Goal: Information Seeking & Learning: Learn about a topic

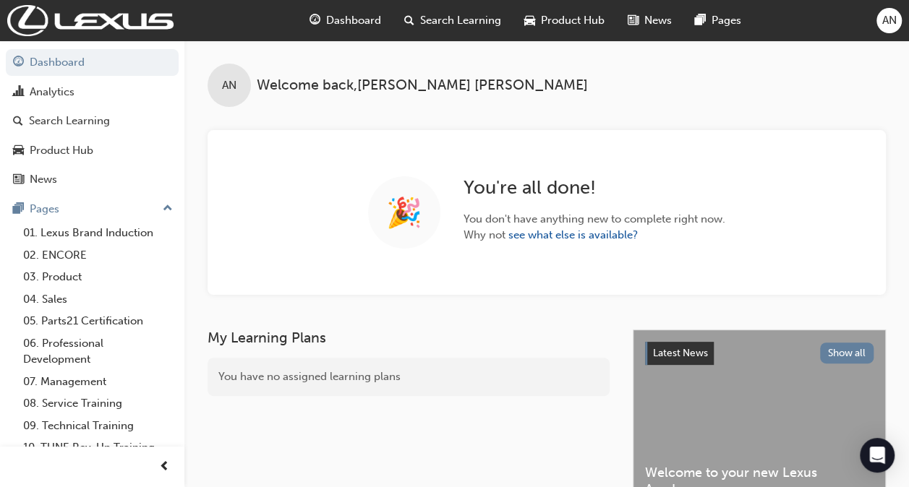
click at [451, 20] on span "Search Learning" at bounding box center [460, 20] width 81 height 17
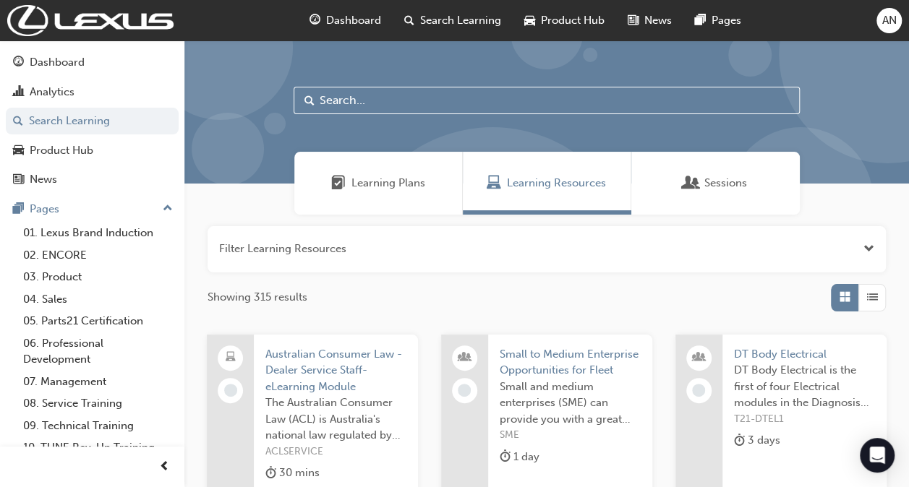
click at [403, 88] on input "text" at bounding box center [546, 100] width 506 height 27
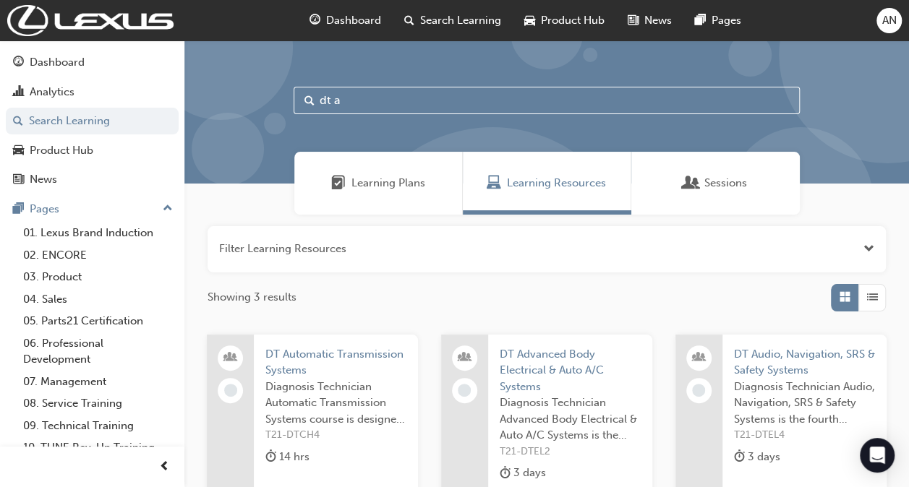
type input "dt a"
click at [369, 346] on span "DT Automatic Transmission Systems" at bounding box center [335, 362] width 141 height 33
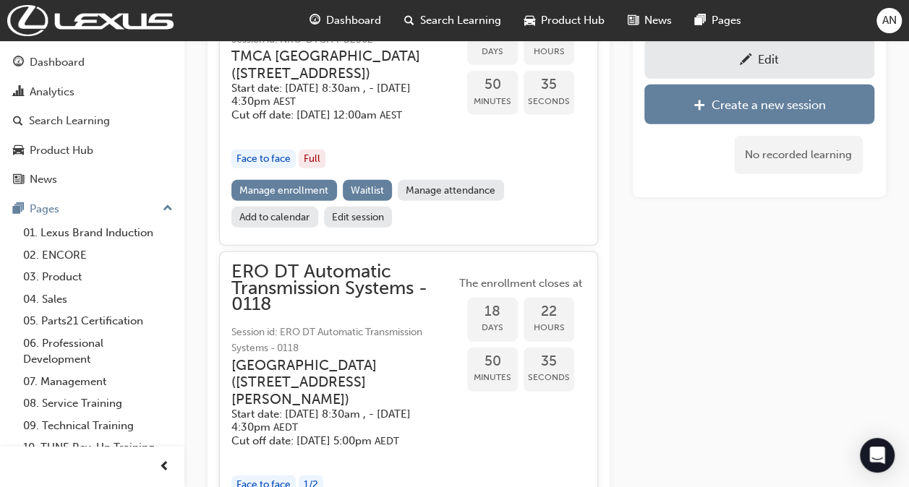
scroll to position [2134, 0]
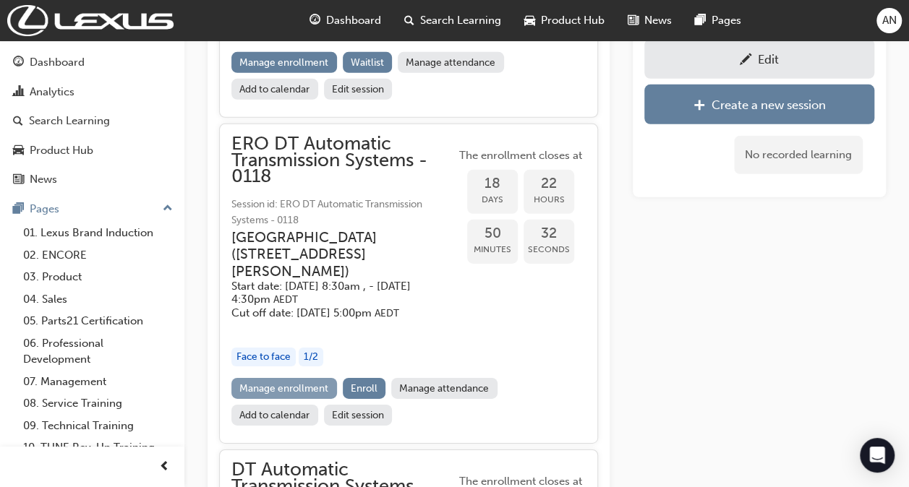
click at [304, 399] on link "Manage enrollment" at bounding box center [284, 388] width 106 height 21
